Goal: Check status: Check status

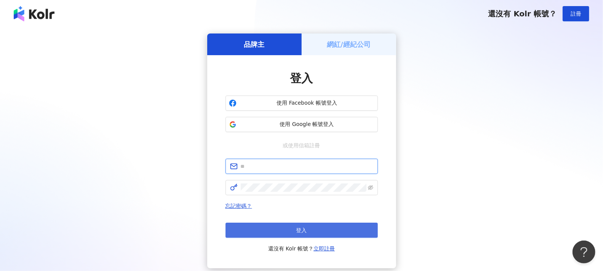
type input "**********"
click at [311, 233] on button "登入" at bounding box center [301, 230] width 152 height 15
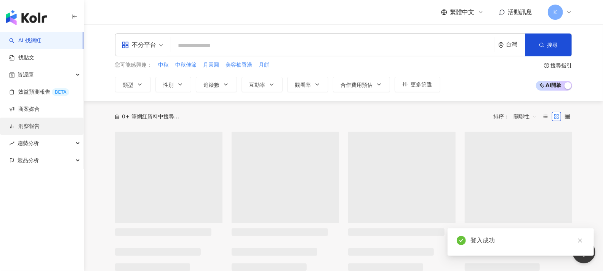
click at [35, 126] on link "洞察報告" at bounding box center [24, 127] width 30 height 8
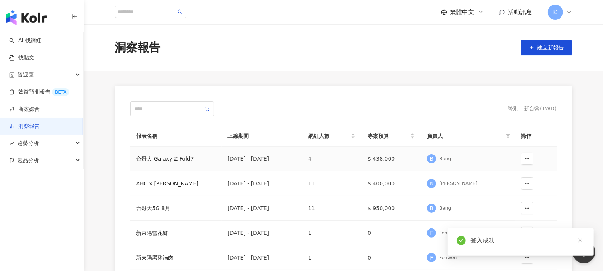
click at [191, 156] on div "台哥大 Galaxy Z Fold7" at bounding box center [175, 159] width 79 height 8
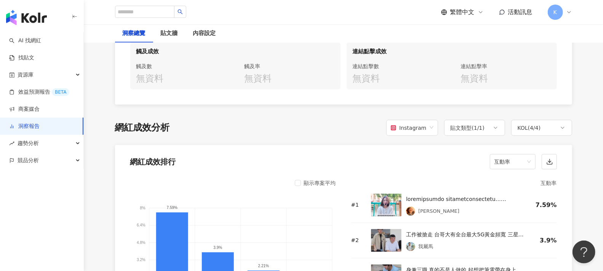
scroll to position [550, 0]
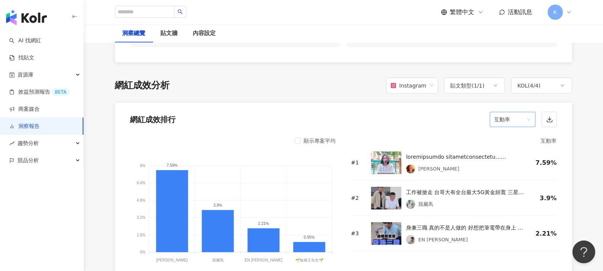
click at [523, 112] on span "互動率" at bounding box center [512, 119] width 37 height 14
click at [524, 112] on span "互動率" at bounding box center [512, 119] width 37 height 14
drag, startPoint x: 588, startPoint y: 122, endPoint x: 581, endPoint y: 120, distance: 7.8
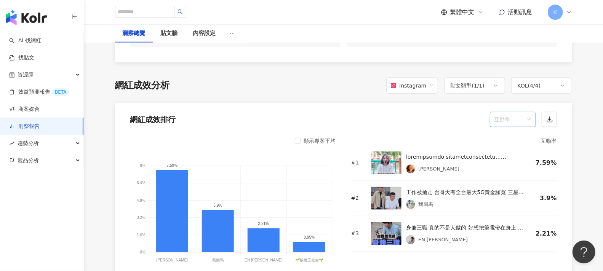
click at [503, 112] on span "互動率" at bounding box center [512, 119] width 37 height 14
click at [511, 183] on div "觀看數" at bounding box center [512, 181] width 33 height 8
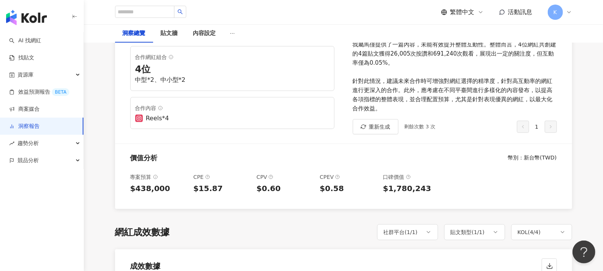
scroll to position [0, 0]
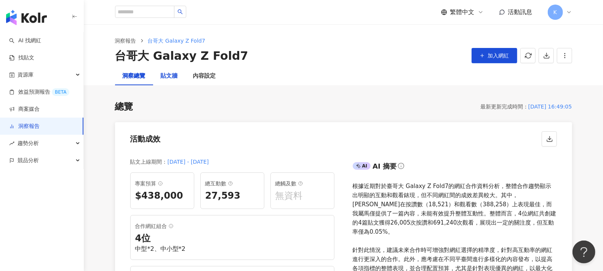
click at [176, 75] on div "貼文牆" at bounding box center [169, 76] width 17 height 9
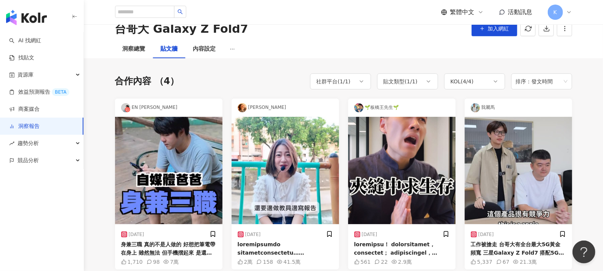
scroll to position [26, 0]
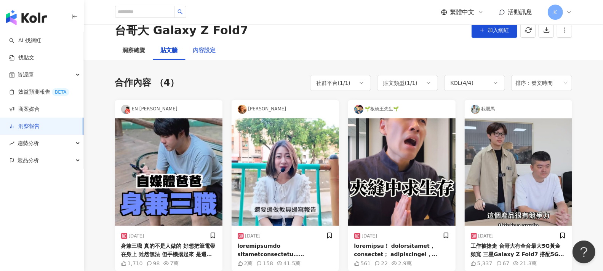
click at [206, 55] on div "內容設定" at bounding box center [204, 50] width 38 height 18
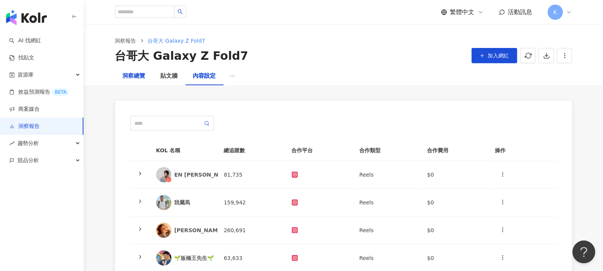
click at [130, 73] on div "洞察總覽" at bounding box center [134, 76] width 23 height 9
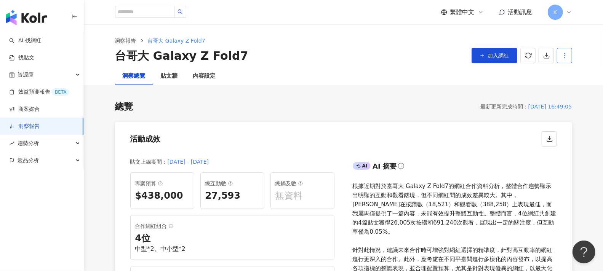
click at [568, 53] on button "button" at bounding box center [564, 55] width 15 height 15
click at [574, 72] on div "設定報告" at bounding box center [578, 74] width 30 height 8
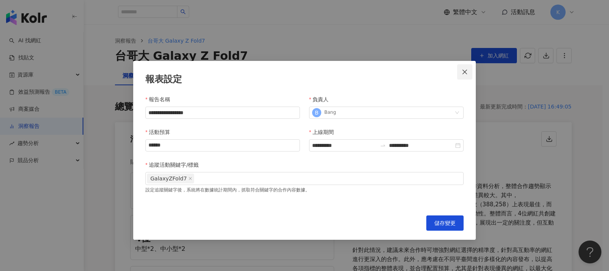
click at [463, 72] on icon "close" at bounding box center [465, 72] width 6 height 6
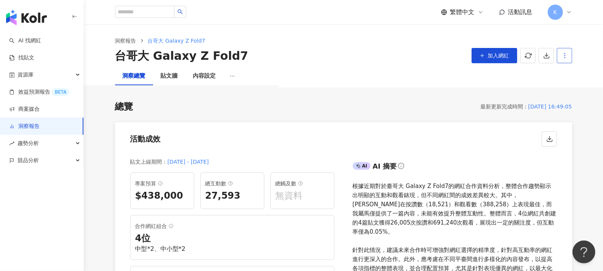
click at [567, 51] on span "button" at bounding box center [564, 55] width 7 height 8
click at [580, 73] on div "設定報告" at bounding box center [578, 74] width 30 height 8
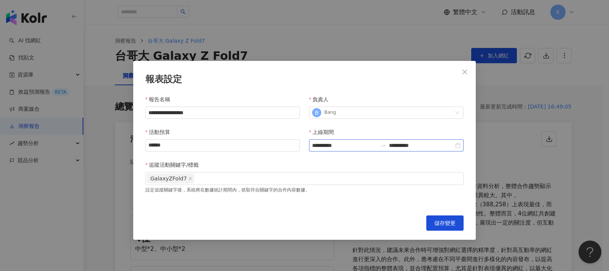
click at [459, 145] on div "**********" at bounding box center [386, 145] width 155 height 12
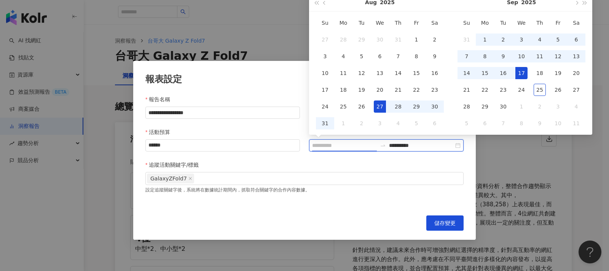
type input "**********"
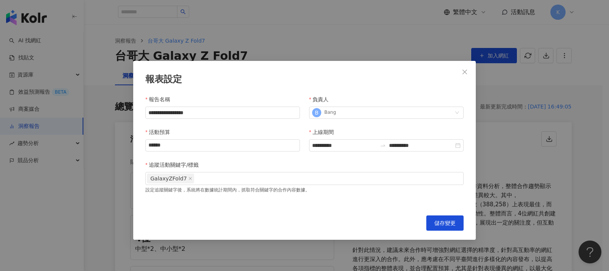
click at [222, 70] on div "**********" at bounding box center [304, 150] width 343 height 179
click at [466, 72] on icon "close" at bounding box center [465, 72] width 6 height 6
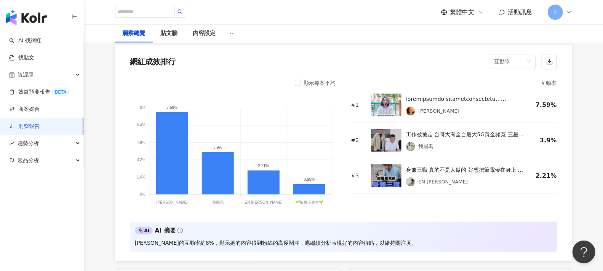
scroll to position [592, 0]
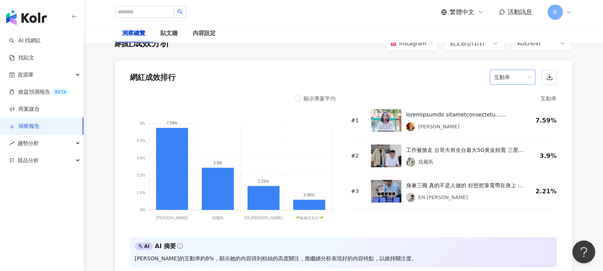
click at [525, 70] on span "互動率" at bounding box center [512, 77] width 37 height 14
click at [507, 153] on div "觀看率" at bounding box center [512, 152] width 33 height 8
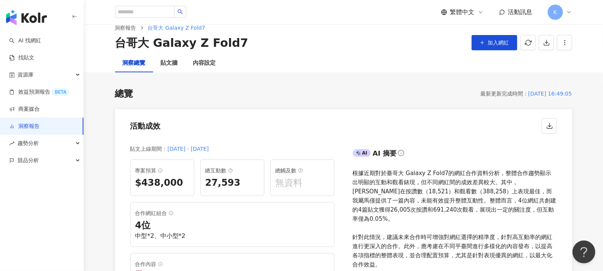
scroll to position [0, 0]
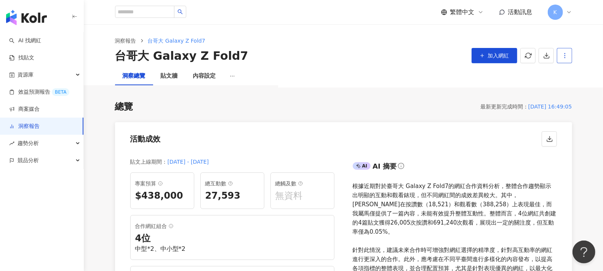
click at [567, 54] on icon "button" at bounding box center [564, 55] width 7 height 7
click at [582, 75] on div "設定報告" at bounding box center [578, 74] width 30 height 8
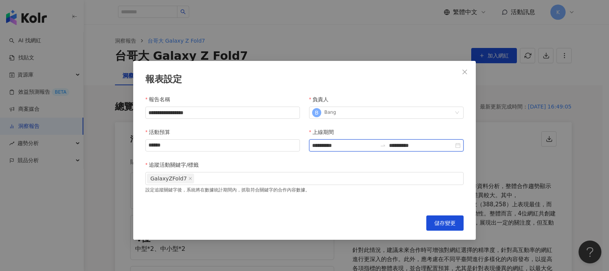
click at [414, 147] on input "**********" at bounding box center [421, 145] width 65 height 8
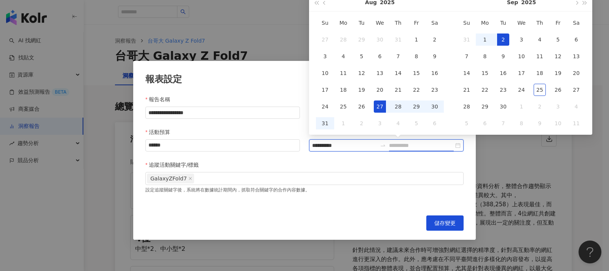
type input "**********"
click at [379, 108] on div "27" at bounding box center [380, 106] width 12 height 12
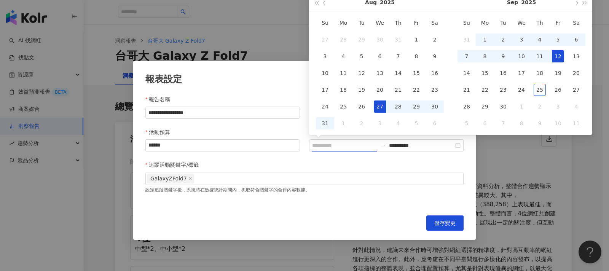
click at [563, 59] on div "12" at bounding box center [558, 56] width 12 height 12
type input "**********"
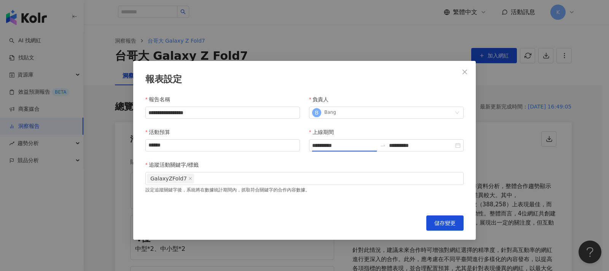
type input "**********"
click at [450, 225] on span "儲存變更" at bounding box center [444, 223] width 21 height 6
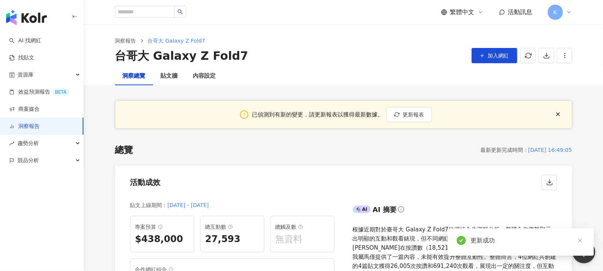
click at [406, 147] on div "總覽 最新更新完成時間 ： [DATE] 16:49:05" at bounding box center [343, 150] width 457 height 13
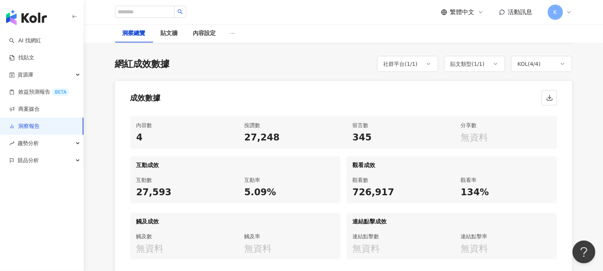
scroll to position [338, 0]
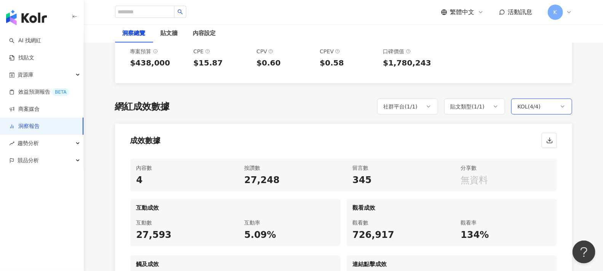
click at [536, 102] on div "KOL ( 4 / 4 )" at bounding box center [528, 106] width 23 height 9
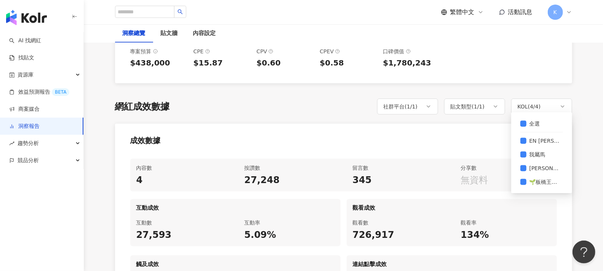
click at [439, 124] on div "成效數據" at bounding box center [343, 138] width 457 height 29
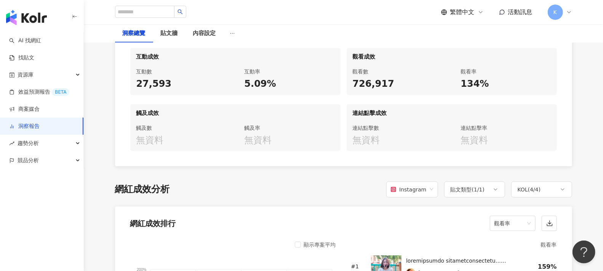
scroll to position [634, 0]
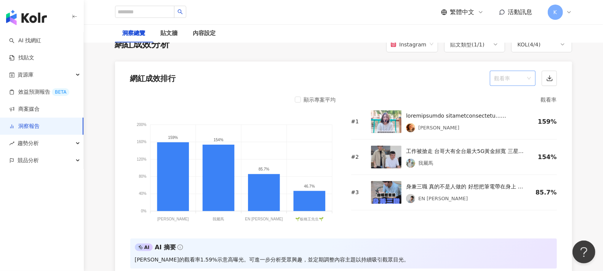
click at [518, 71] on span "觀看率" at bounding box center [512, 78] width 37 height 14
click at [512, 141] on div "觀看數" at bounding box center [512, 140] width 33 height 8
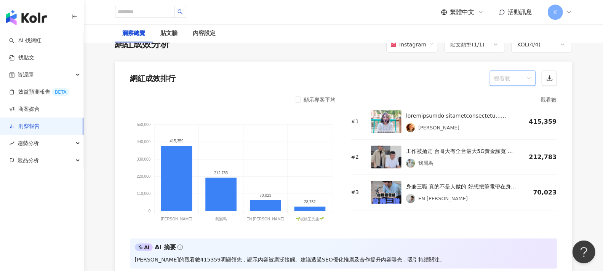
click at [520, 71] on span "觀看數" at bounding box center [512, 78] width 37 height 14
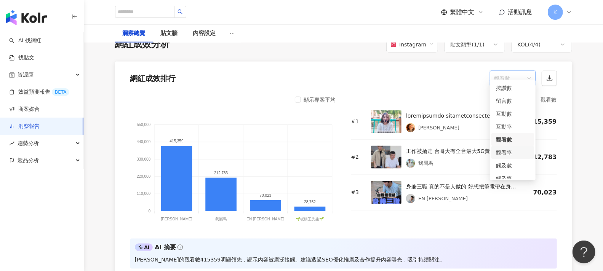
click at [506, 155] on div "觀看率" at bounding box center [512, 152] width 33 height 8
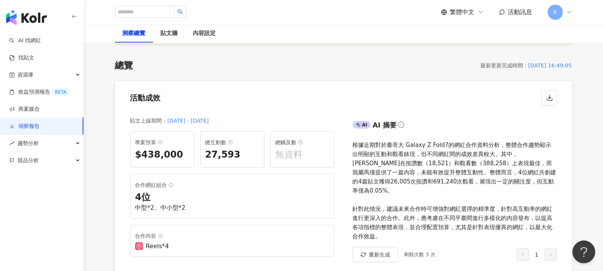
scroll to position [0, 0]
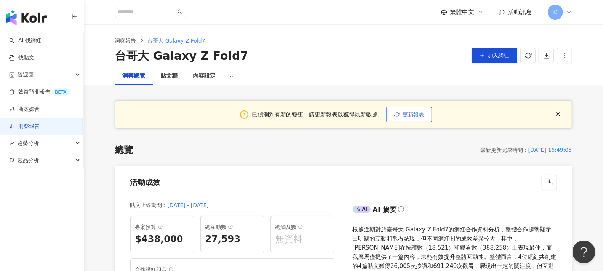
click at [418, 117] on span "更新報表" at bounding box center [412, 115] width 21 height 6
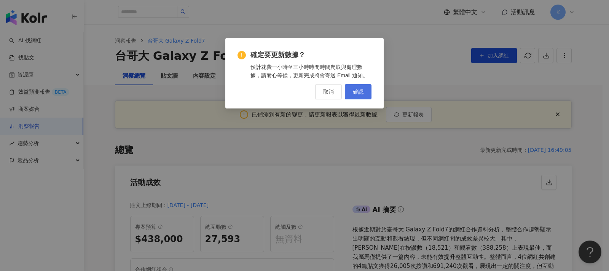
click at [362, 94] on span "確認" at bounding box center [358, 92] width 11 height 6
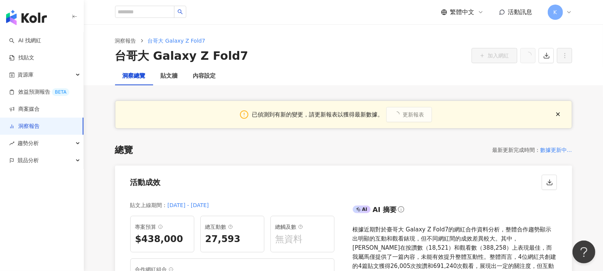
click at [411, 76] on div "洞察總覽 貼文牆 內容設定" at bounding box center [343, 76] width 487 height 18
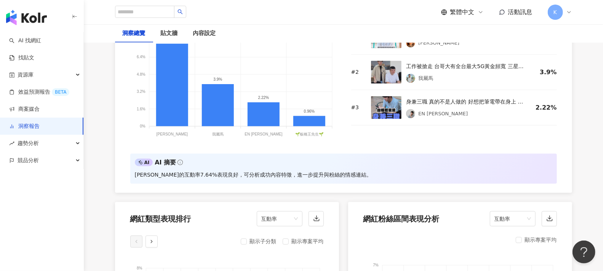
scroll to position [592, 0]
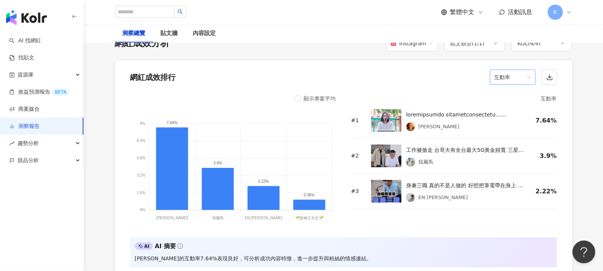
click at [515, 73] on span "互動率" at bounding box center [512, 77] width 37 height 14
click at [505, 148] on div "觀看率" at bounding box center [512, 152] width 33 height 8
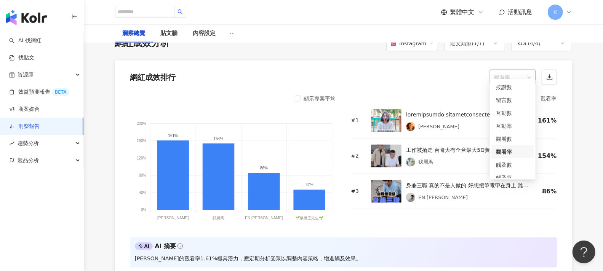
click at [513, 70] on span "觀看率" at bounding box center [512, 77] width 37 height 14
click at [510, 136] on div "觀看數" at bounding box center [512, 139] width 33 height 8
